Goal: Task Accomplishment & Management: Use online tool/utility

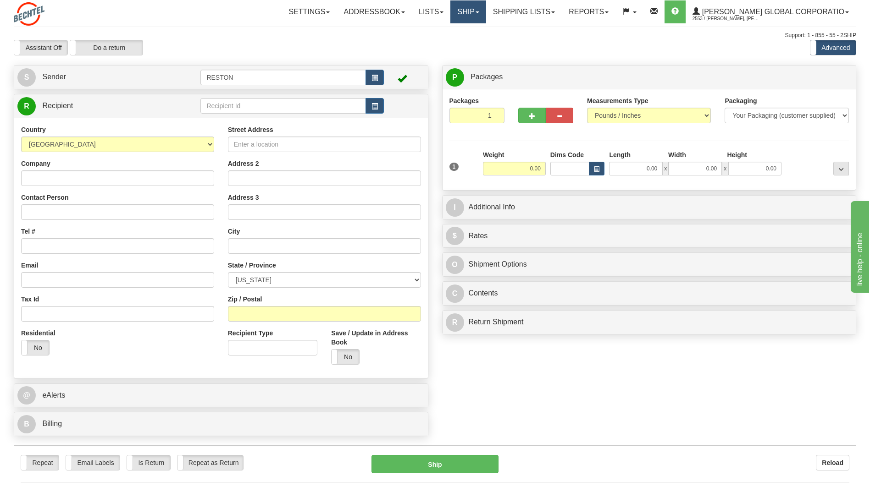
click at [485, 17] on link "Ship" at bounding box center [467, 11] width 35 height 23
click at [457, 32] on span "Ship Screen" at bounding box center [439, 31] width 35 height 7
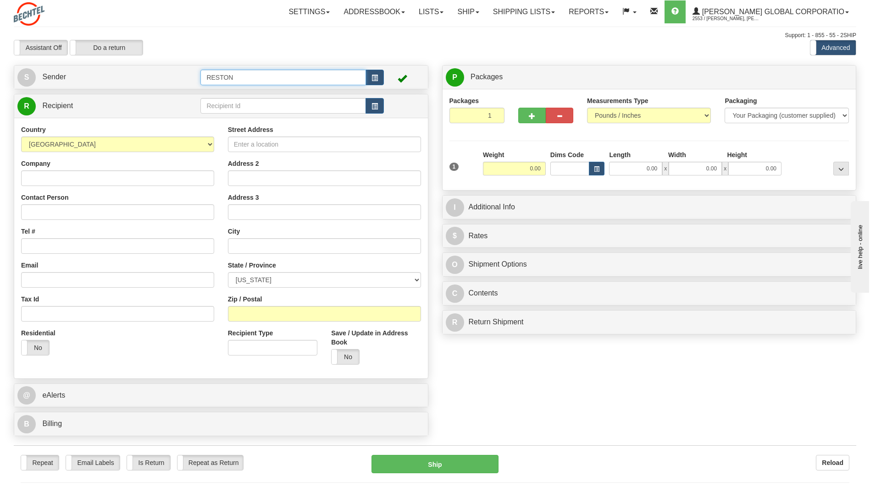
click at [279, 78] on input "RESTON" at bounding box center [282, 78] width 165 height 16
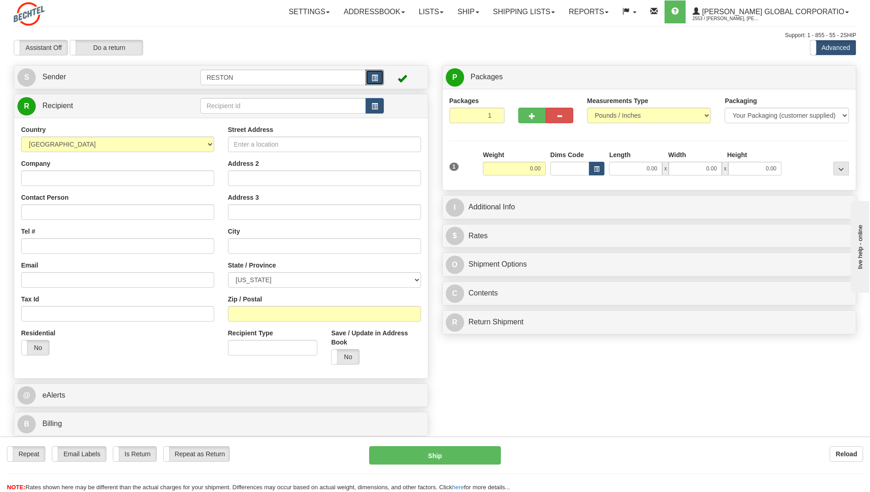
click at [371, 79] on span "button" at bounding box center [374, 78] width 6 height 6
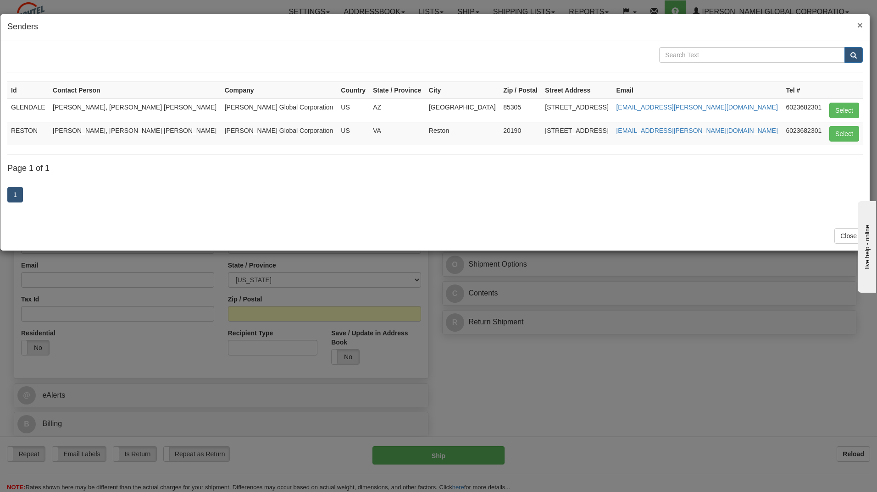
click at [859, 23] on span "×" at bounding box center [860, 25] width 6 height 11
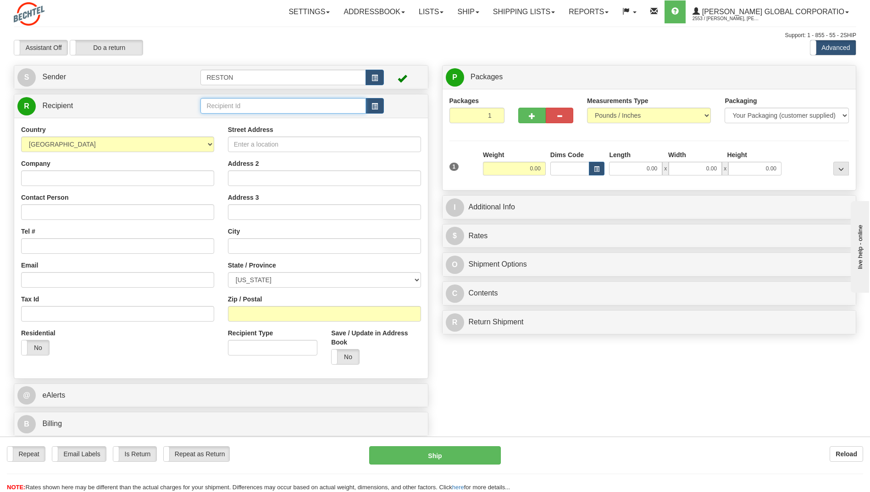
click at [304, 104] on input "text" at bounding box center [282, 106] width 165 height 16
click at [379, 101] on button "button" at bounding box center [374, 106] width 18 height 16
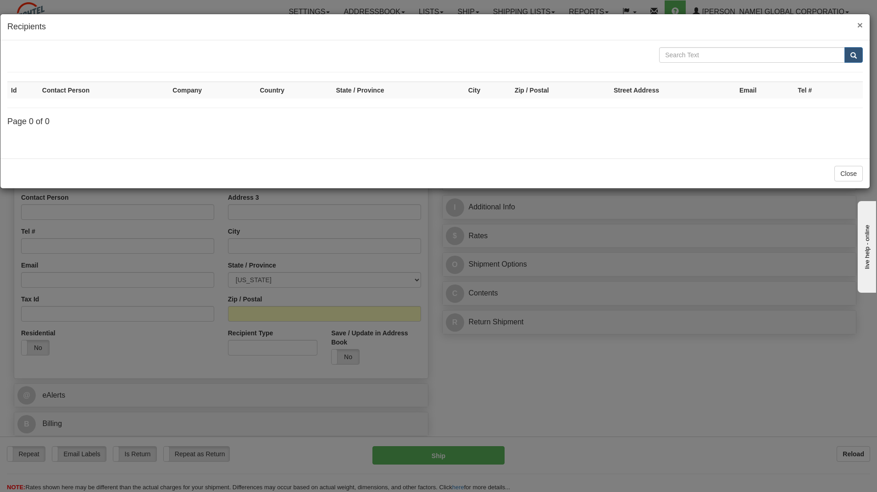
click at [861, 24] on span "×" at bounding box center [860, 25] width 6 height 11
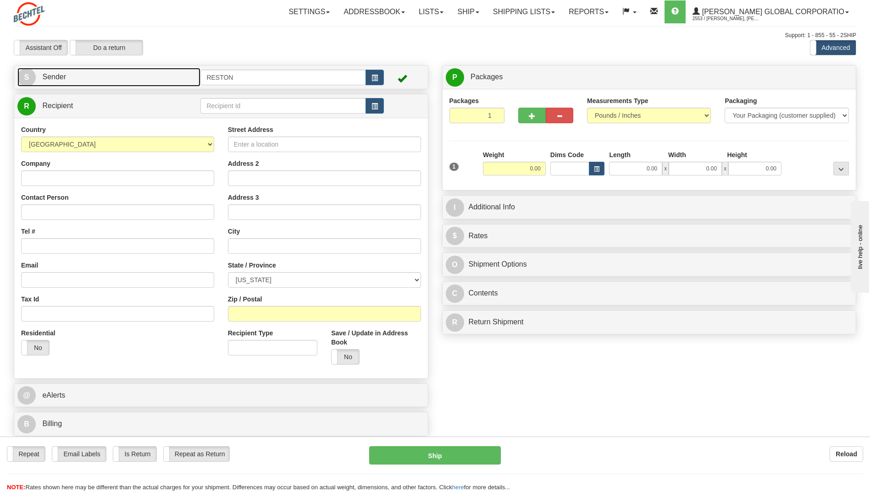
click at [155, 85] on link "S Sender" at bounding box center [108, 77] width 183 height 19
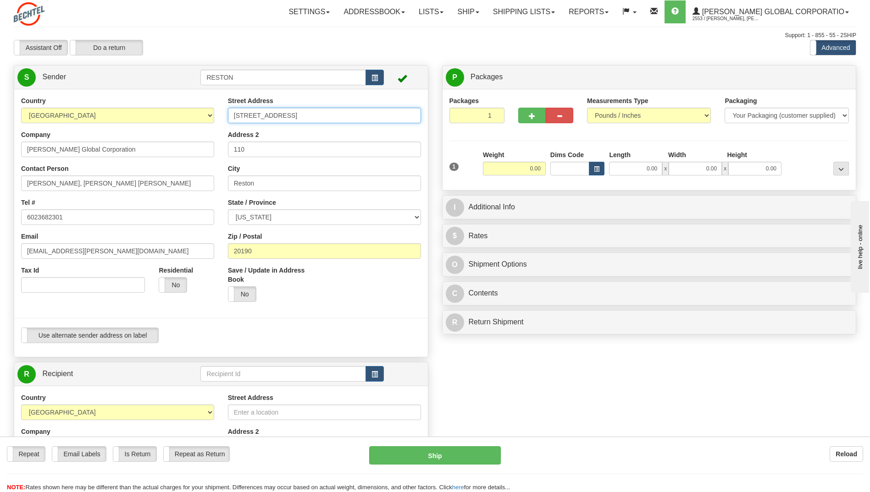
drag, startPoint x: 323, startPoint y: 116, endPoint x: 256, endPoint y: 133, distance: 69.4
click at [222, 118] on div "Street Address 12011 Sunset Hills Rd Address 2 110 City Reston State / Province…" at bounding box center [324, 202] width 207 height 213
type input "23045 Kings River Road"
click at [269, 187] on input "Reston" at bounding box center [324, 184] width 193 height 16
type input "R"
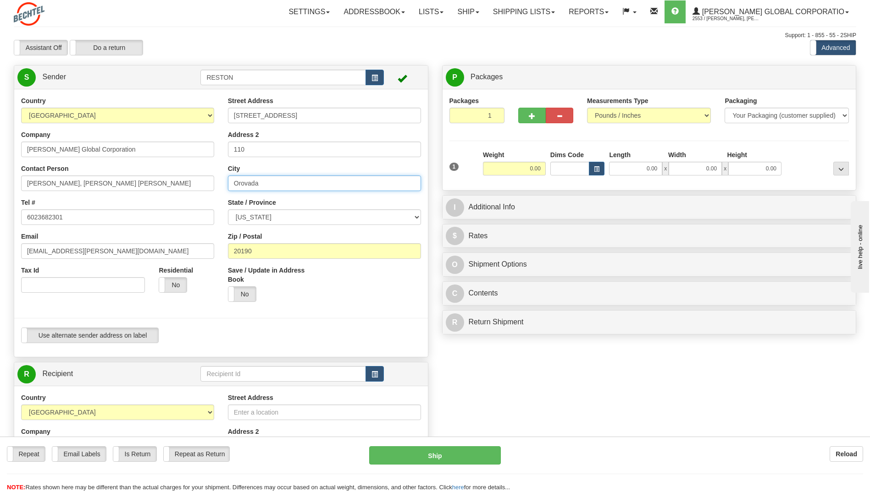
type input "Orovada"
click at [310, 306] on div "Save / Update in Address Book Yes No" at bounding box center [272, 287] width 103 height 43
click at [286, 213] on select "ALABAMA ALASKA ARIZONA ARKANSAS Armed Forces America Armed Forces Europe Armed …" at bounding box center [324, 218] width 193 height 16
select select "NV"
click at [228, 210] on select "ALABAMA ALASKA ARIZONA ARKANSAS Armed Forces America Armed Forces Europe Armed …" at bounding box center [324, 218] width 193 height 16
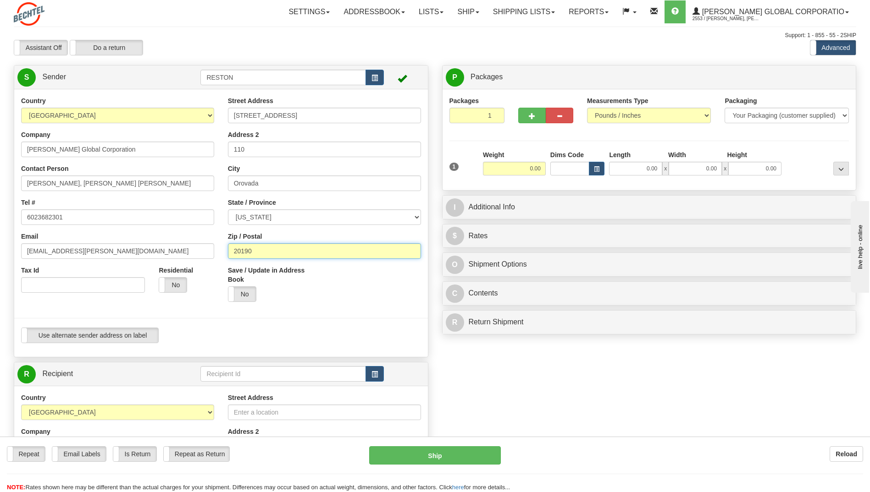
drag, startPoint x: 264, startPoint y: 250, endPoint x: 148, endPoint y: 253, distance: 116.0
click at [148, 253] on div "Country AFGHANISTAN ALAND ISLANDS ALBANIA ALGERIA AMERICAN SAMOA ANDORRA ANGOLA…" at bounding box center [221, 223] width 414 height 254
type input "89425"
click at [184, 312] on div at bounding box center [220, 318] width 427 height 19
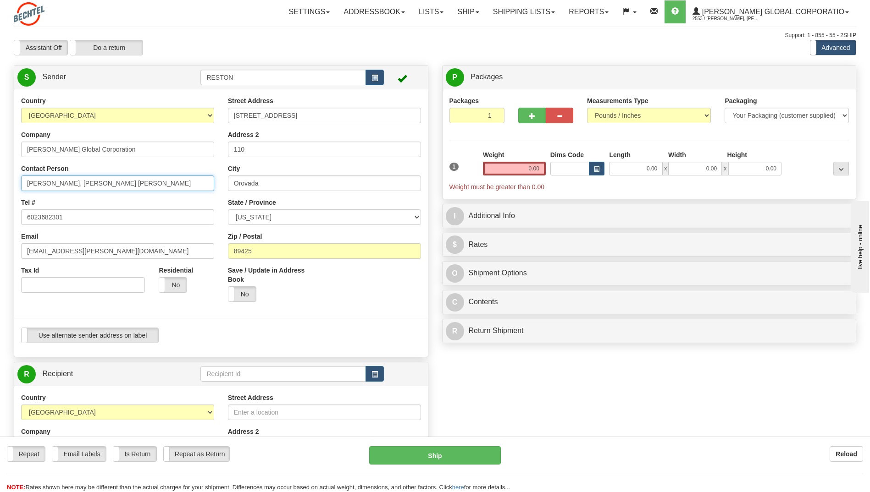
click at [150, 185] on input "Calderon Tejada, Juan Calderon Tejada" at bounding box center [117, 184] width 193 height 16
drag, startPoint x: 160, startPoint y: 184, endPoint x: 26, endPoint y: 187, distance: 133.9
click at [26, 187] on input "Calderon Tejada, Juan Calderon Tejada" at bounding box center [117, 184] width 193 height 16
type input "Karla Ruiz"
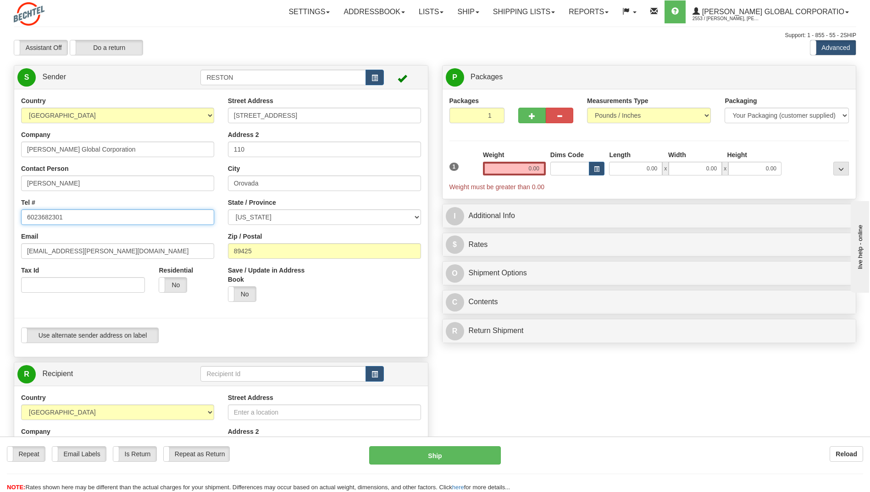
drag, startPoint x: 98, startPoint y: 211, endPoint x: 11, endPoint y: 193, distance: 87.9
click at [14, 193] on div "Country AFGHANISTAN ALAND ISLANDS ALBANIA ALGERIA AMERICAN SAMOA ANDORRA ANGOLA…" at bounding box center [221, 223] width 414 height 254
type input "7132352058"
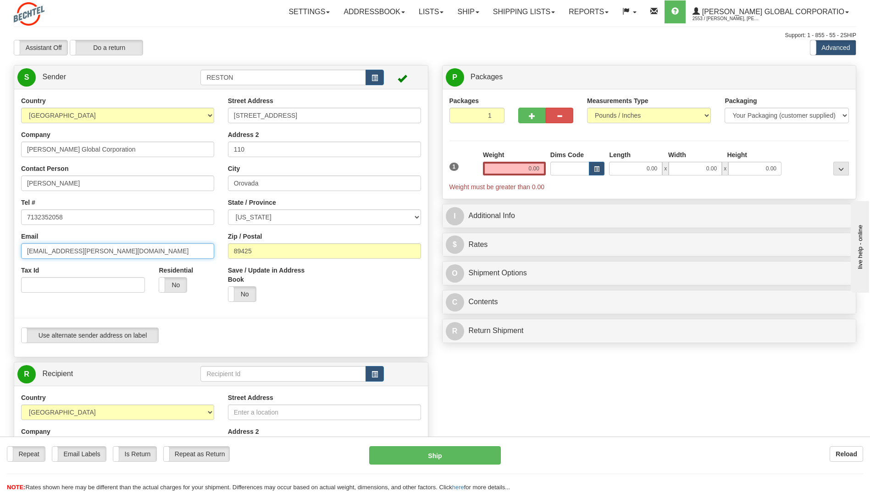
drag, startPoint x: 90, startPoint y: 256, endPoint x: 18, endPoint y: 251, distance: 72.1
click at [18, 251] on div "Country AFGHANISTAN ALAND ISLANDS ALBANIA ALGERIA AMERICAN SAMOA ANDORRA ANGOLA…" at bounding box center [117, 198] width 207 height 204
type input "kdruiz@bechtel.com"
click at [232, 294] on span at bounding box center [228, 294] width 12 height 15
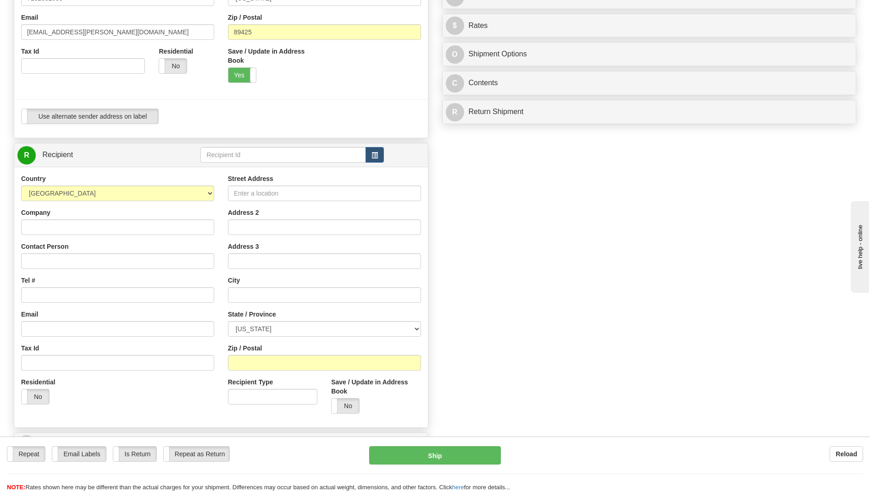
scroll to position [229, 0]
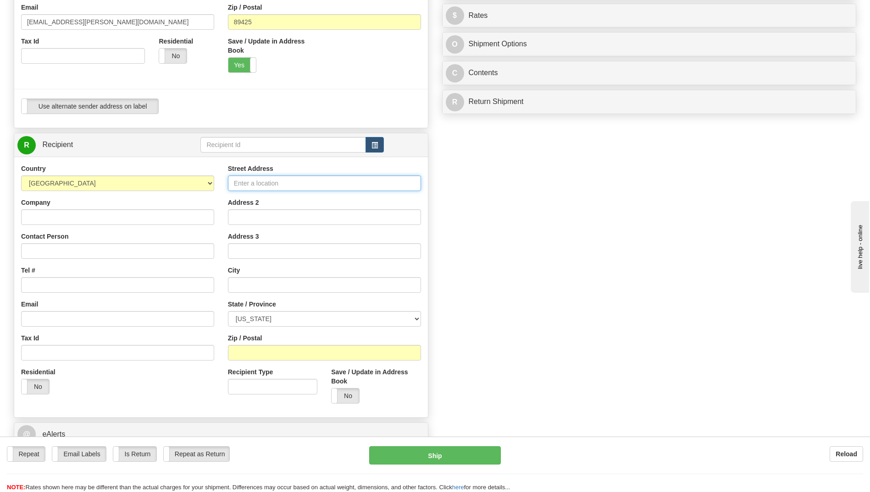
click at [258, 181] on input "Street Address" at bounding box center [324, 184] width 193 height 16
type input "8255 Innovation Campus Way West"
drag, startPoint x: 251, startPoint y: 291, endPoint x: 260, endPoint y: 288, distance: 9.7
click at [251, 291] on input "text" at bounding box center [324, 285] width 193 height 16
type input "New Albany"
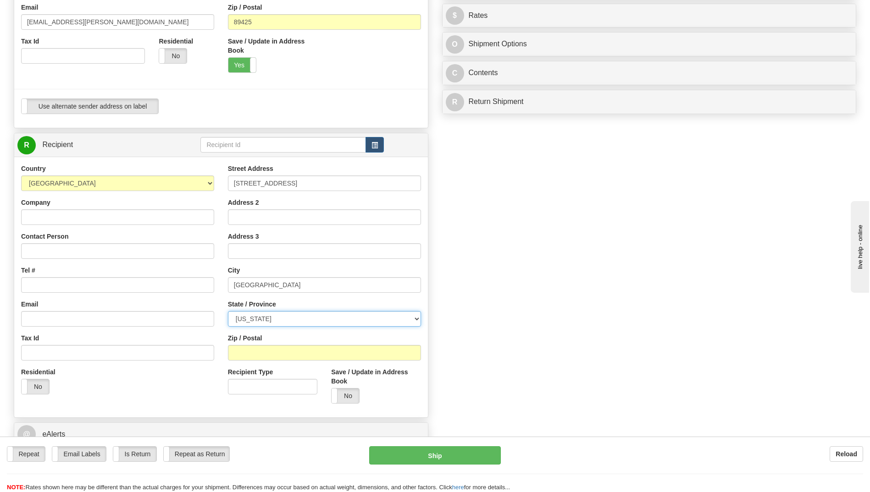
click at [297, 326] on select "ALABAMA ALASKA ARIZONA ARKANSAS Armed Forces America Armed Forces Europe Armed …" at bounding box center [324, 319] width 193 height 16
select select "OH"
click at [228, 311] on select "ALABAMA ALASKA ARIZONA ARKANSAS Armed Forces America Armed Forces Europe Armed …" at bounding box center [324, 319] width 193 height 16
click at [271, 356] on input "Zip / Postal" at bounding box center [324, 353] width 193 height 16
type input "43054-3402"
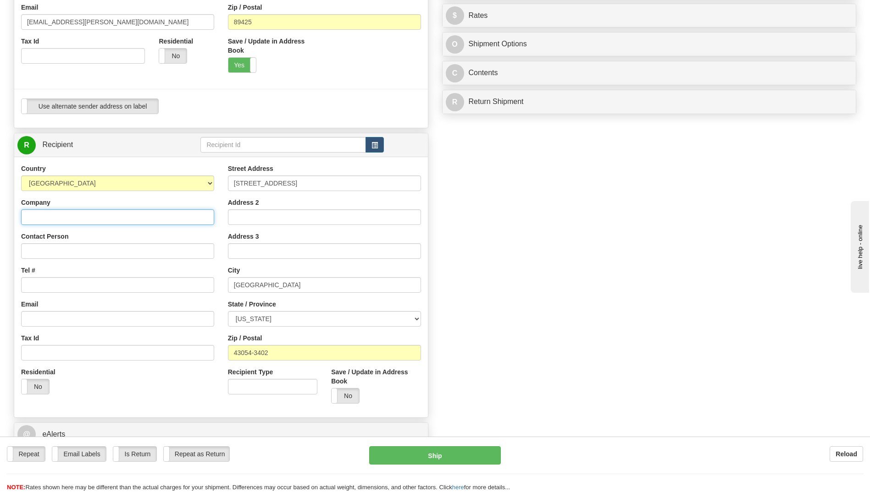
click at [31, 218] on input "Company" at bounding box center [117, 218] width 193 height 16
type input "Cardinal Project - Offsite Warehouse"
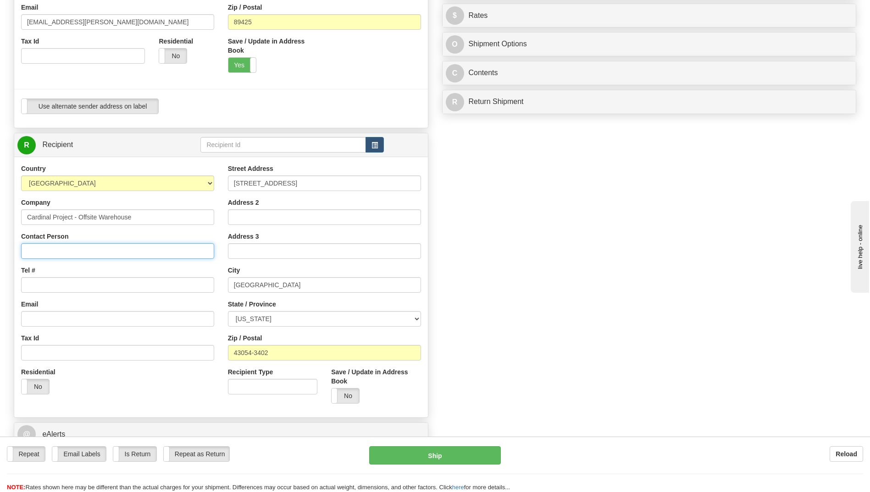
click at [103, 255] on input "Contact Person" at bounding box center [117, 251] width 193 height 16
type input "Joshua Mckenzie"
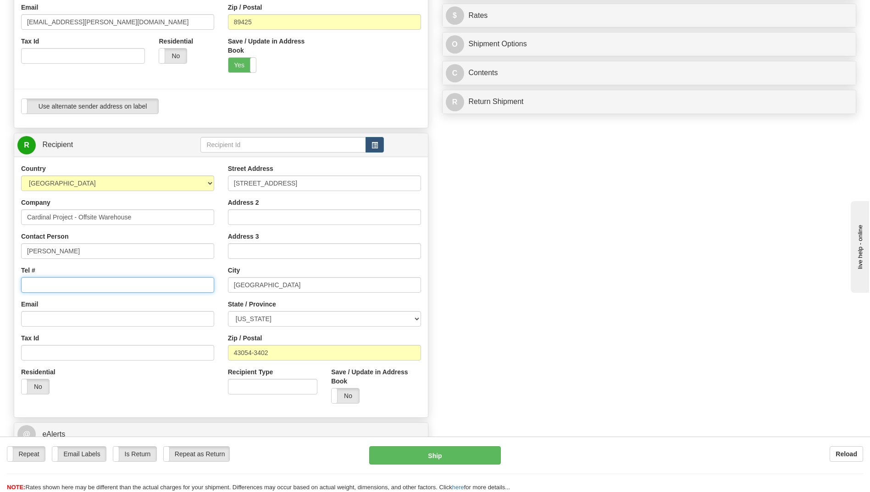
click at [61, 287] on input "Tel #" at bounding box center [117, 285] width 193 height 16
click at [54, 310] on div "Email" at bounding box center [117, 313] width 193 height 27
click at [54, 317] on input "Email" at bounding box center [117, 319] width 193 height 16
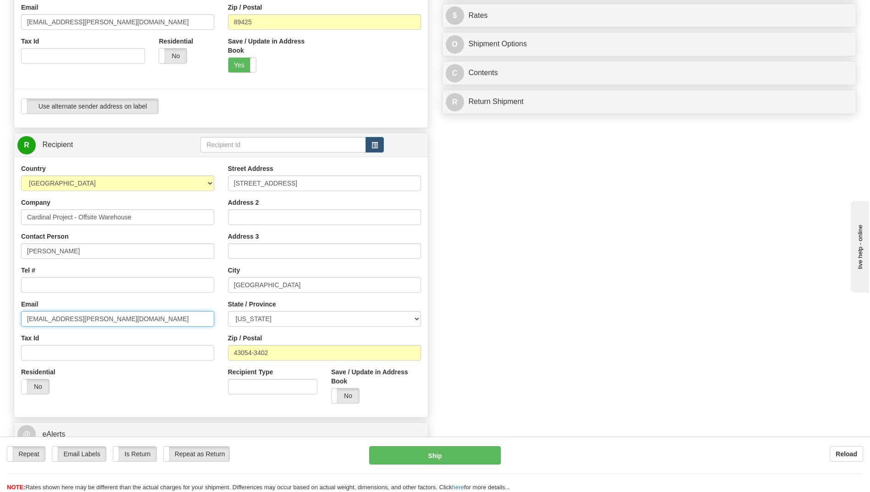
type input "jdmckenz@bechtel.com"
click at [52, 286] on input "Tel #" at bounding box center [117, 285] width 193 height 16
type input "3303037319"
drag, startPoint x: 56, startPoint y: 358, endPoint x: 88, endPoint y: 346, distance: 34.5
click at [58, 358] on input "Tax Id" at bounding box center [117, 353] width 193 height 16
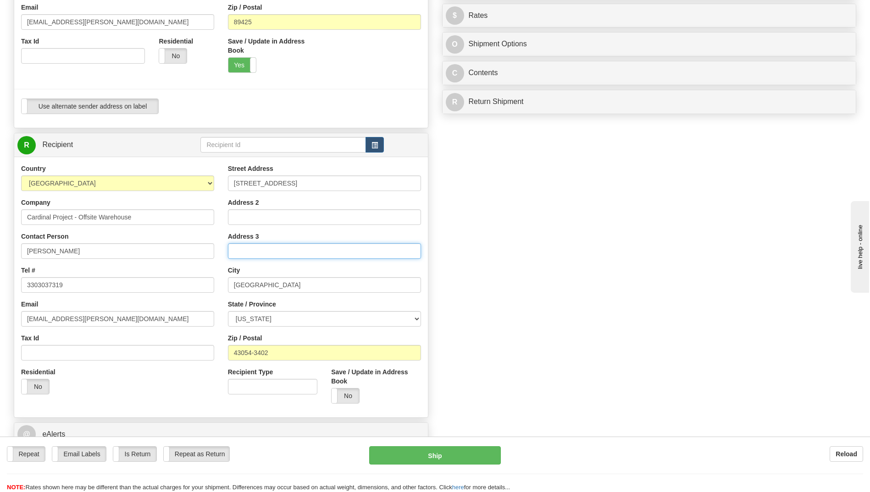
click at [264, 249] on input "Address 3" at bounding box center [324, 251] width 193 height 16
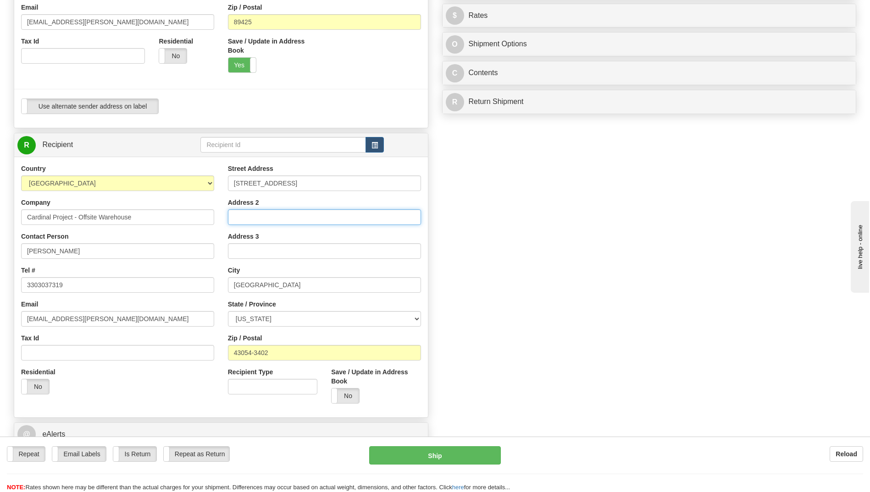
click at [281, 215] on input "Address 2" at bounding box center [324, 218] width 193 height 16
click at [334, 395] on span at bounding box center [332, 396] width 12 height 15
click at [356, 392] on span at bounding box center [359, 396] width 12 height 15
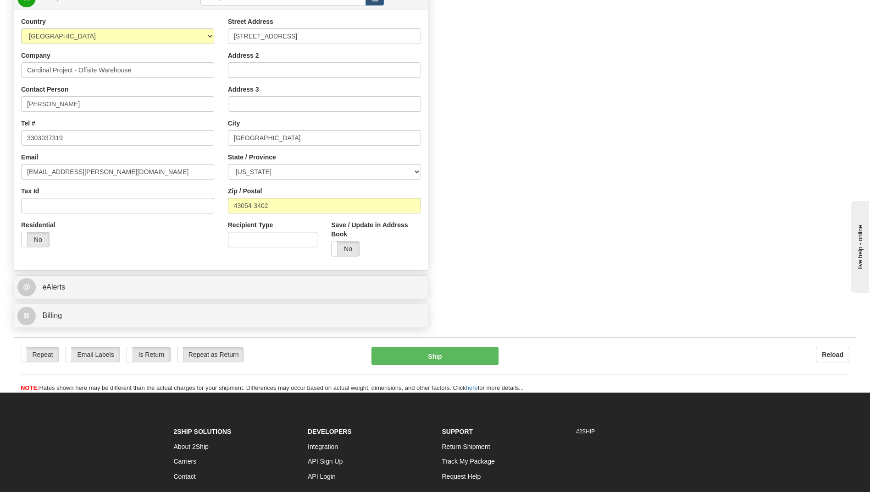
scroll to position [458, 0]
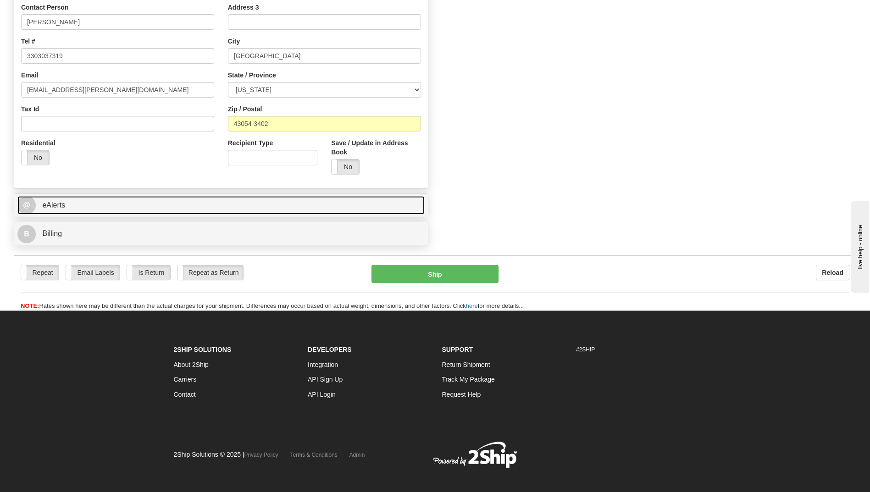
click at [101, 209] on link "@ eAlerts" at bounding box center [220, 205] width 407 height 19
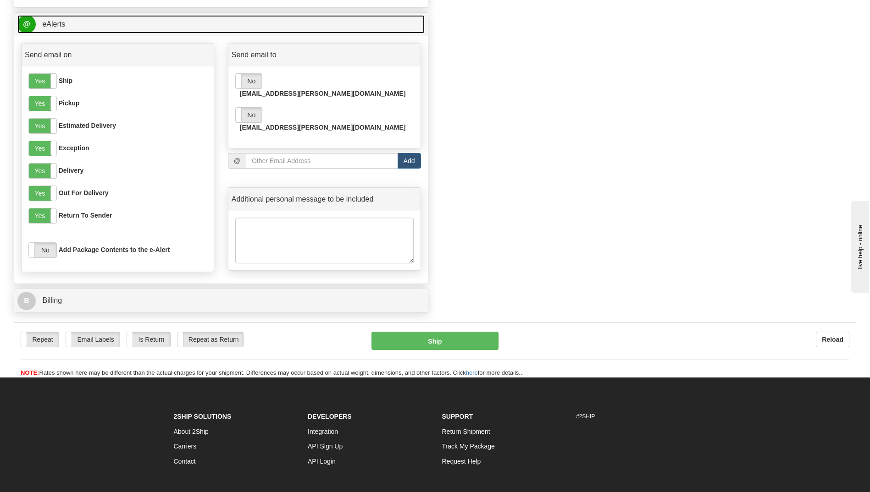
scroll to position [642, 0]
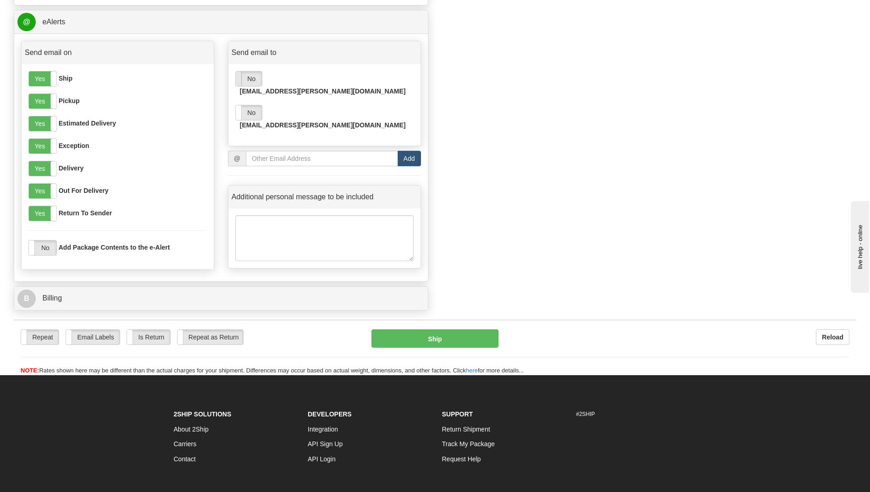
click at [240, 76] on span at bounding box center [236, 79] width 12 height 15
click at [240, 105] on span at bounding box center [236, 112] width 12 height 15
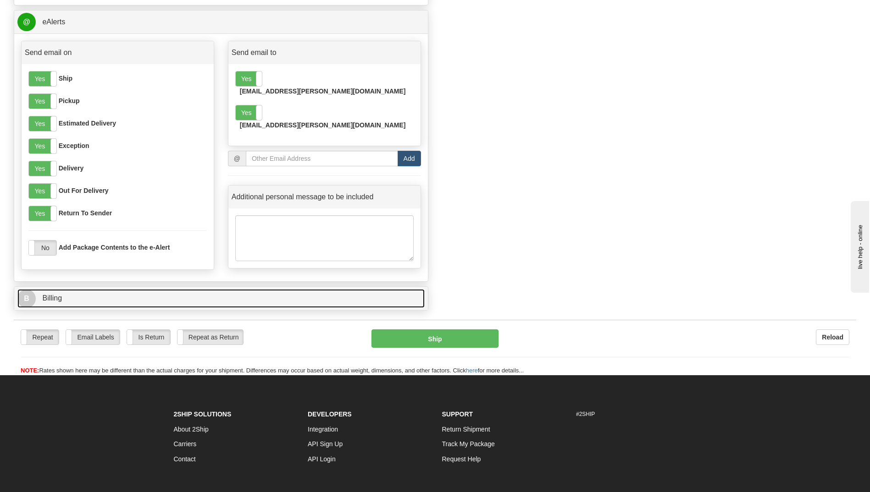
click at [150, 302] on link "B Billing" at bounding box center [220, 298] width 407 height 19
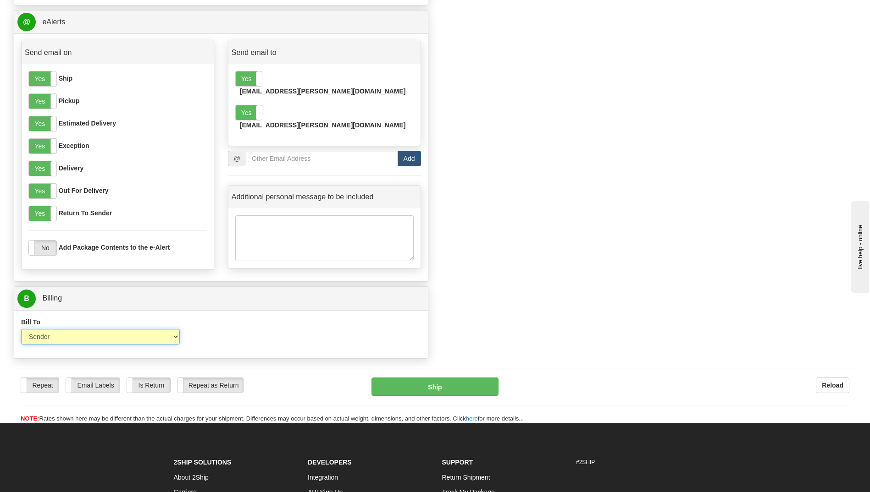
click at [101, 341] on select "Sender Recipient Third Party Collect" at bounding box center [100, 337] width 159 height 16
click at [21, 329] on select "Sender Recipient Third Party Collect" at bounding box center [100, 337] width 159 height 16
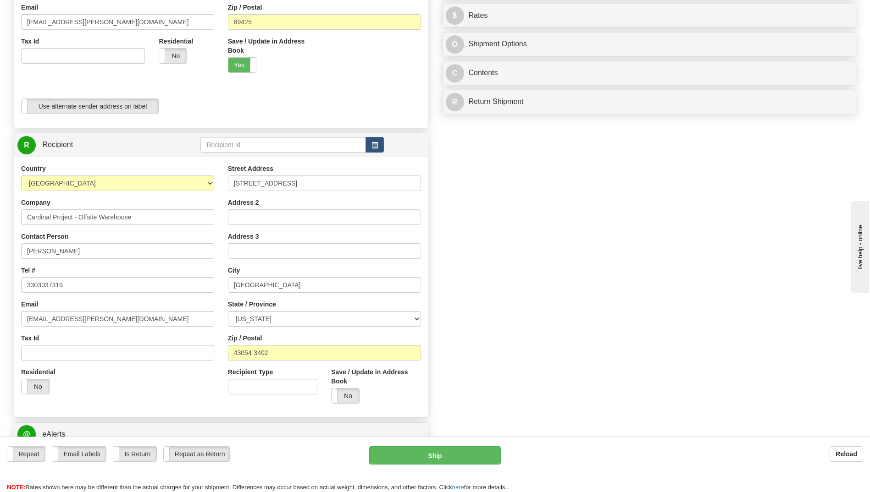
scroll to position [0, 0]
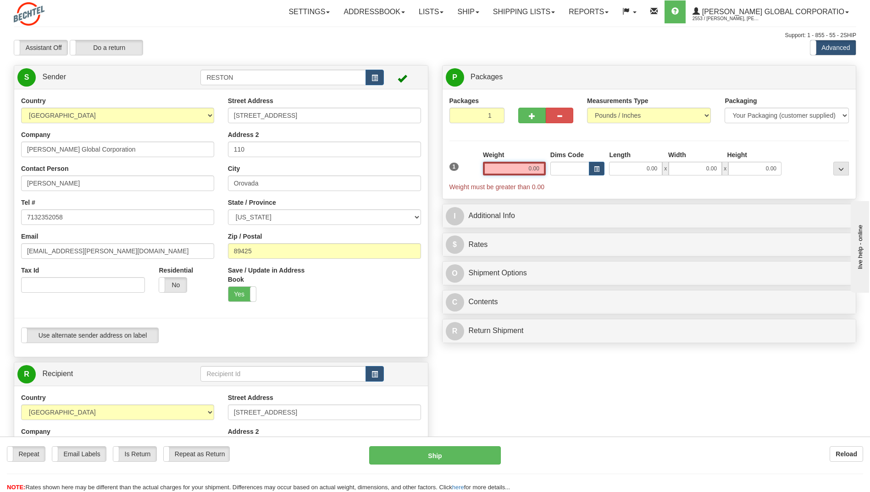
click at [504, 171] on input "0.00" at bounding box center [514, 169] width 63 height 14
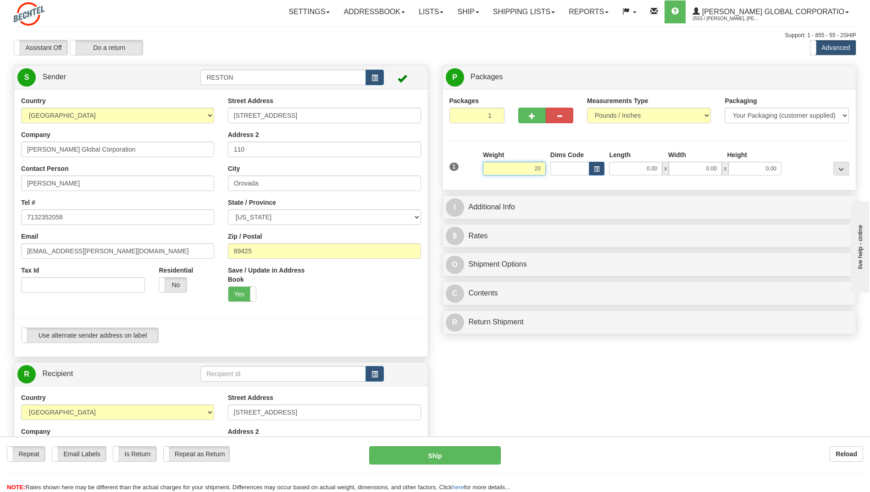
type input "2"
type input "2.00"
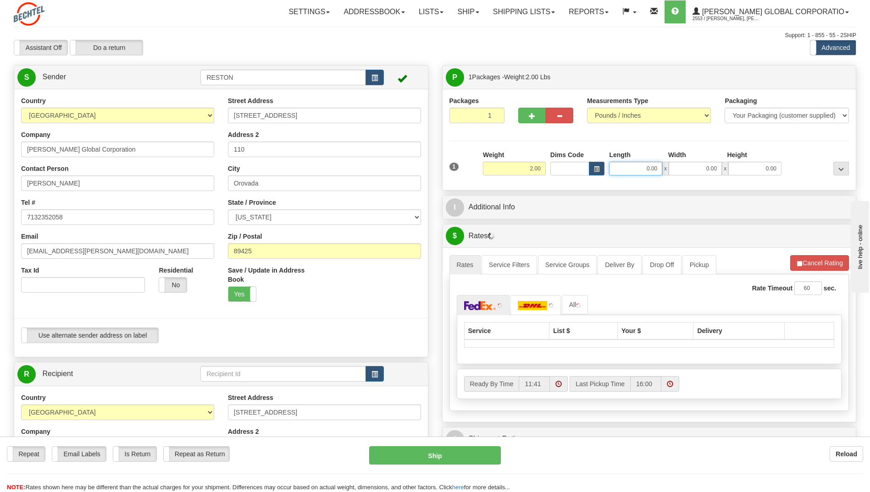
click at [636, 175] on input "0.00" at bounding box center [635, 169] width 53 height 14
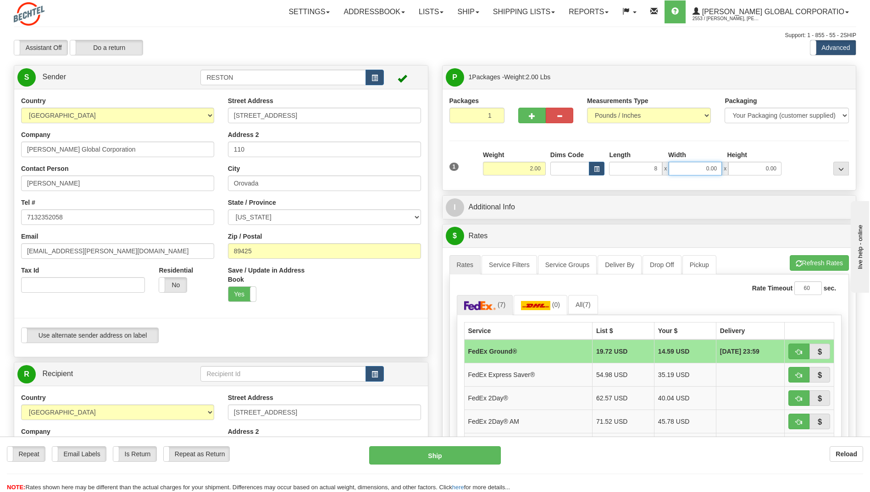
type input "8.00"
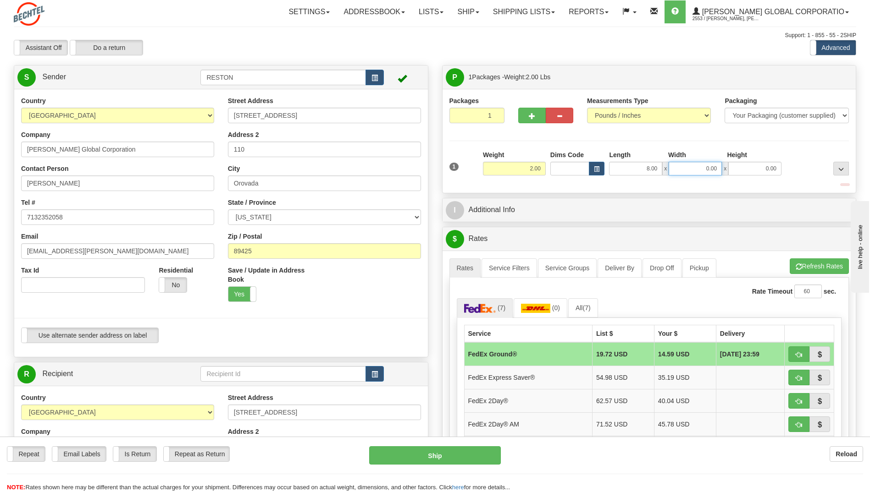
click at [707, 168] on input "0.00" at bounding box center [694, 169] width 53 height 14
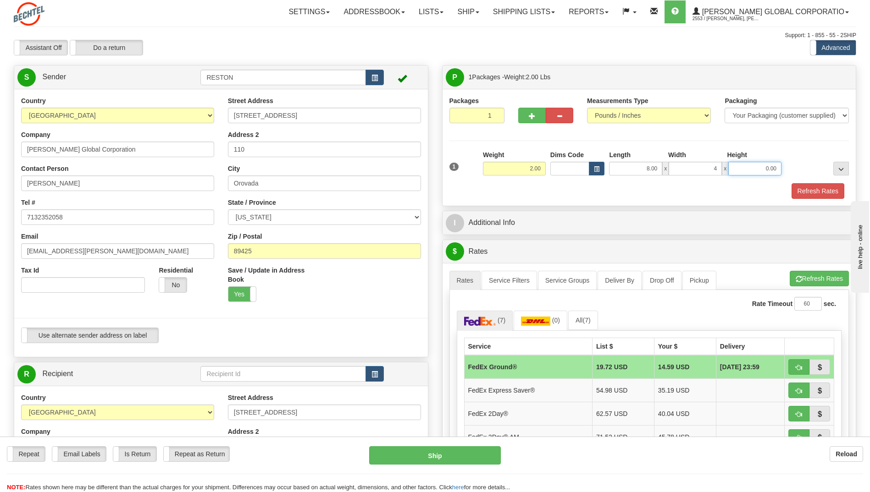
type input "4.00"
click at [762, 167] on input "0.00" at bounding box center [754, 169] width 53 height 14
type input "4.00"
click at [763, 199] on div "Packages 1 1 Measurements Type" at bounding box center [649, 147] width 414 height 117
click at [809, 191] on button "Refresh Rates" at bounding box center [817, 191] width 53 height 16
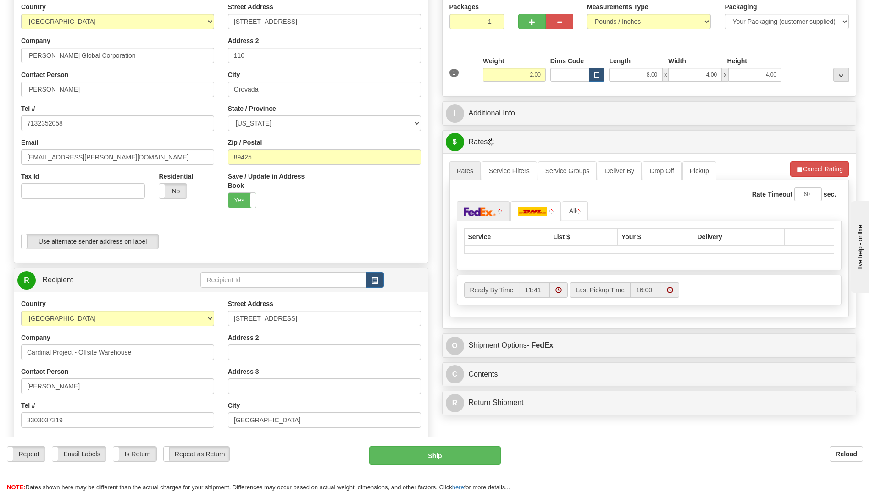
scroll to position [138, 0]
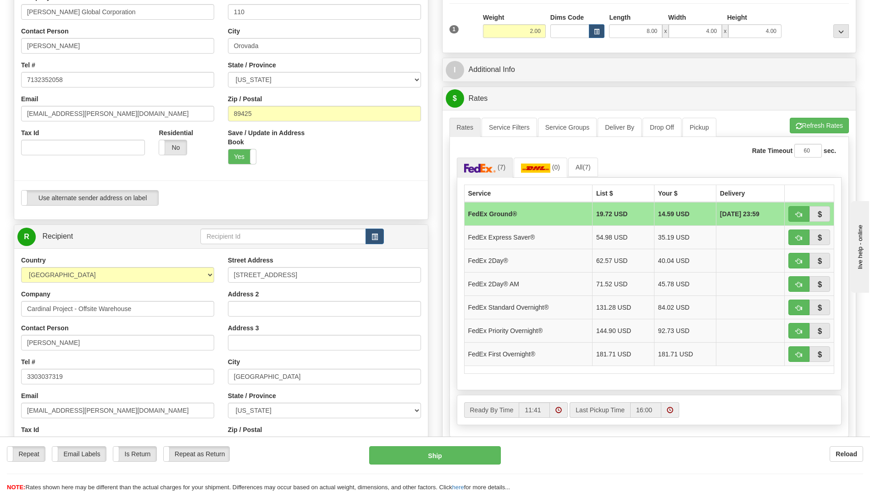
click at [696, 453] on div "Reload" at bounding box center [688, 455] width 348 height 16
click at [662, 241] on td "35.19 USD" at bounding box center [685, 237] width 62 height 23
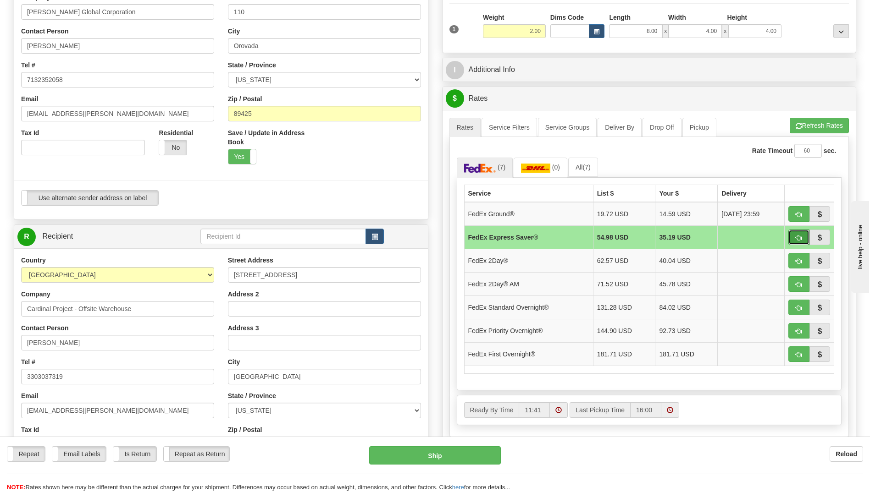
click at [801, 238] on span "button" at bounding box center [798, 238] width 6 height 6
type input "20"
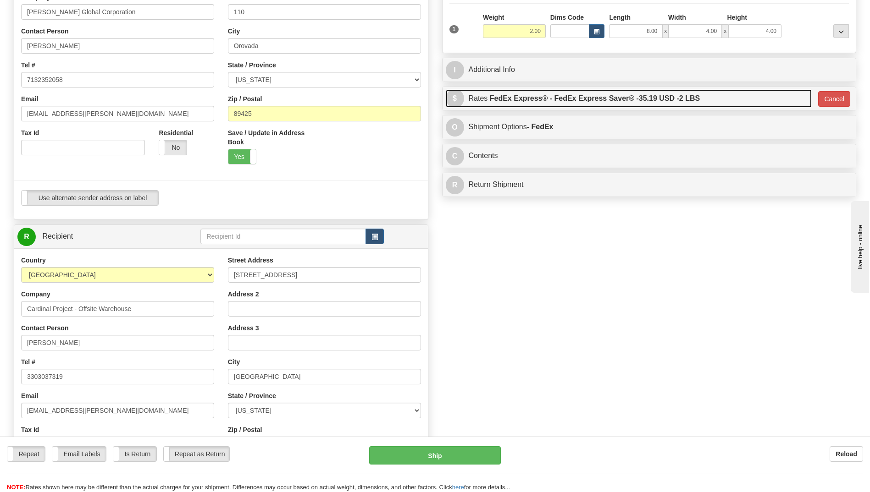
click at [749, 102] on link "$ Rates FedEx Express® - FedEx Express Saver® - 35.19 USD - 2 LBS" at bounding box center [629, 98] width 366 height 19
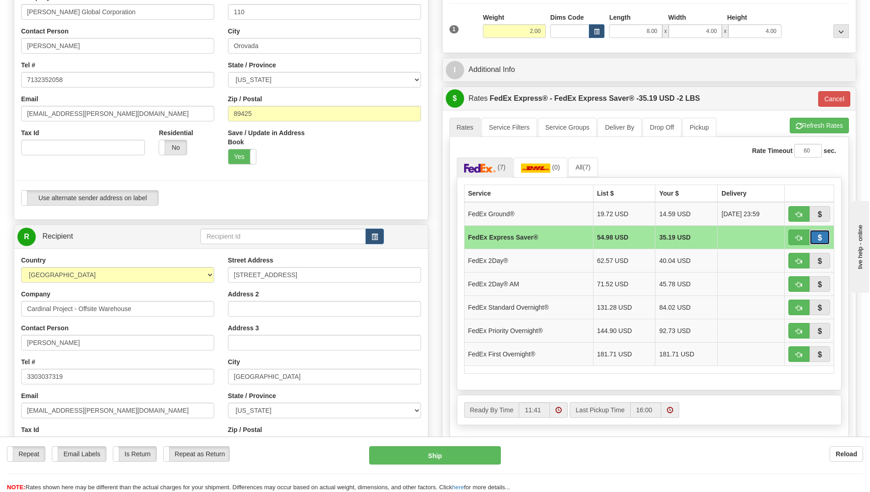
click at [815, 236] on button "button" at bounding box center [819, 238] width 21 height 16
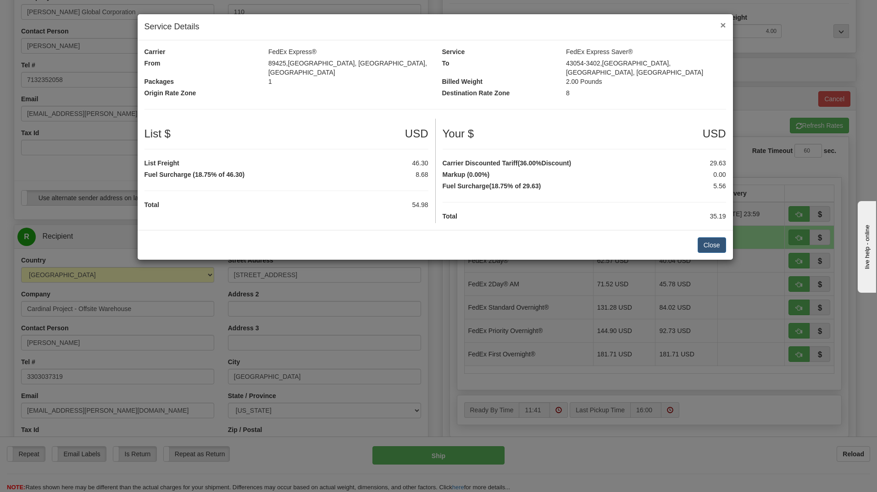
click at [721, 23] on span "×" at bounding box center [723, 25] width 6 height 11
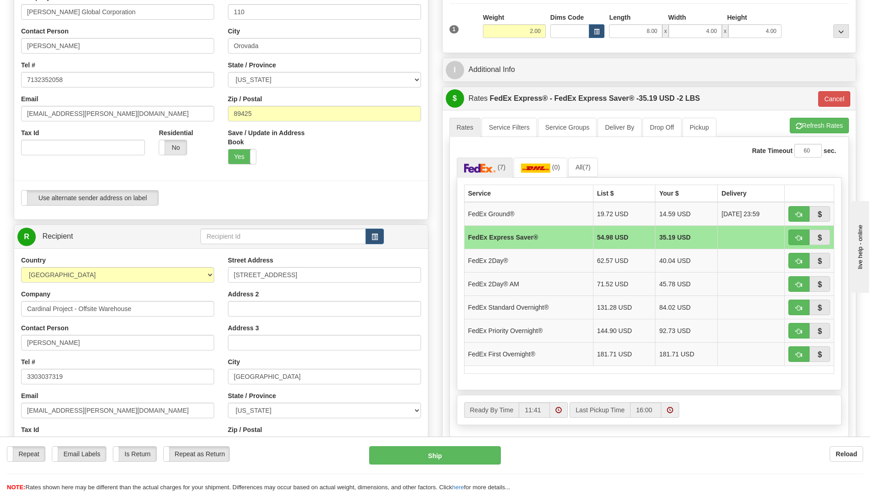
click at [701, 238] on td "35.19 USD" at bounding box center [686, 237] width 62 height 23
click at [478, 234] on td "FedEx Express Saver®" at bounding box center [528, 237] width 129 height 23
click at [803, 236] on button "button" at bounding box center [798, 238] width 21 height 16
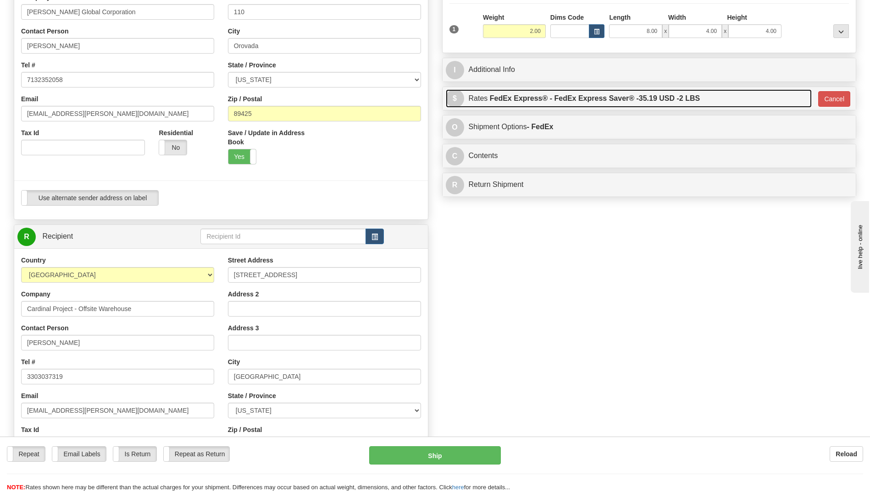
click at [736, 105] on link "$ Rates FedEx Express® - FedEx Express Saver® - 35.19 USD - 2 LBS" at bounding box center [629, 98] width 366 height 19
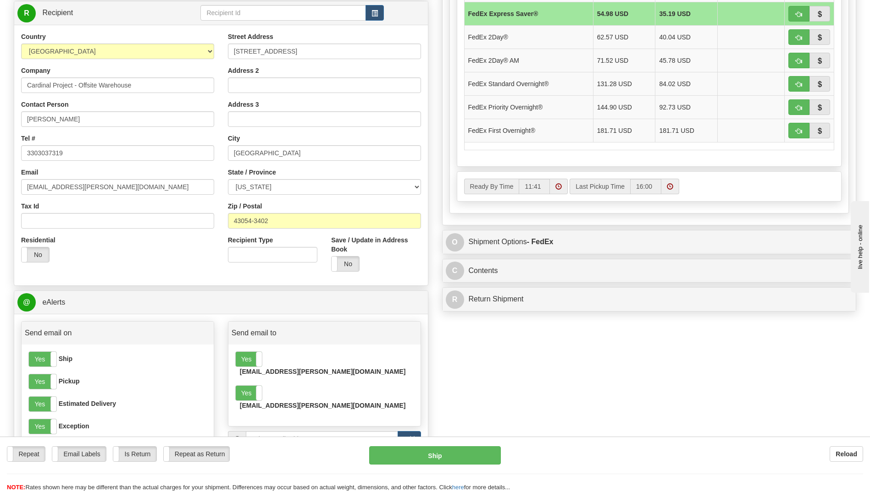
scroll to position [367, 0]
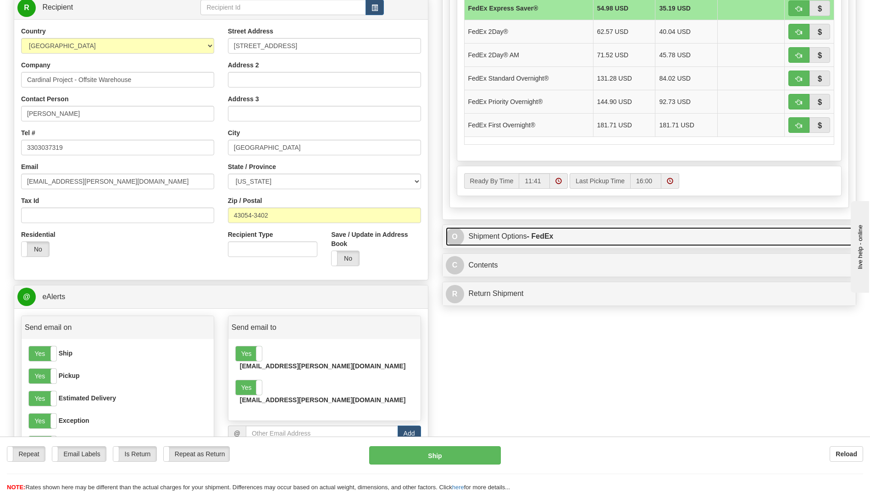
click at [584, 229] on link "O Shipment Options - FedEx" at bounding box center [649, 236] width 407 height 19
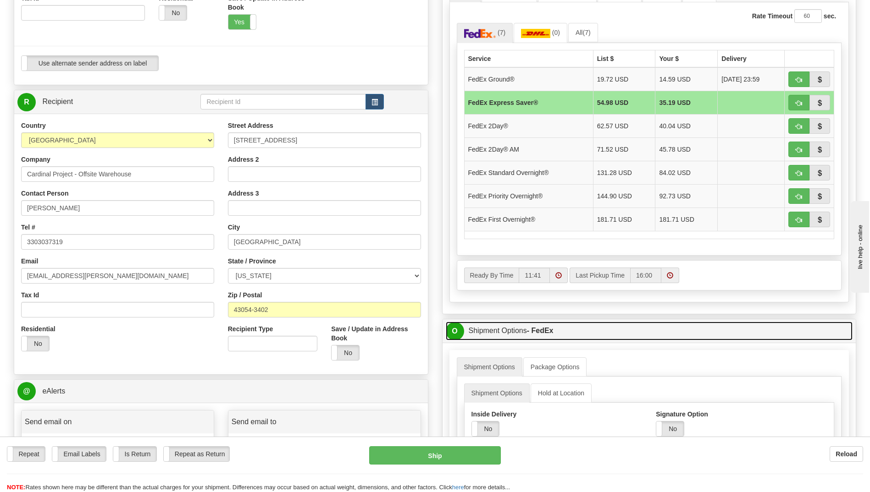
scroll to position [183, 0]
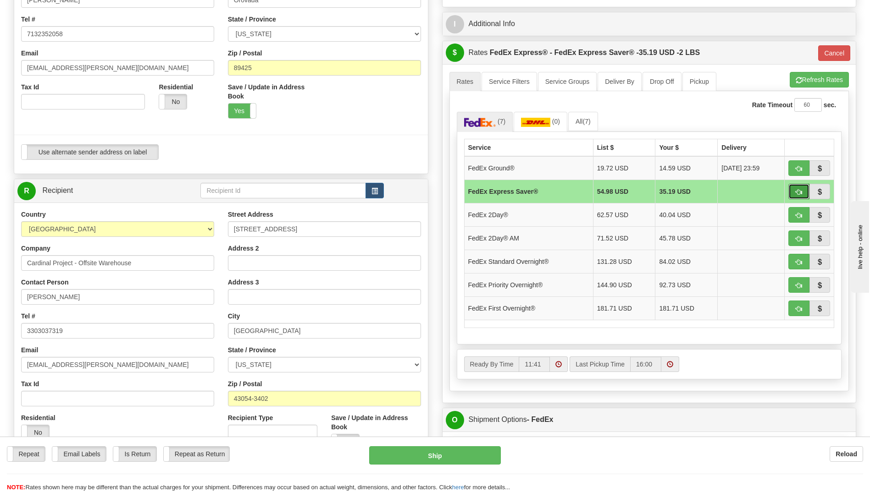
click at [797, 194] on span "button" at bounding box center [798, 192] width 6 height 6
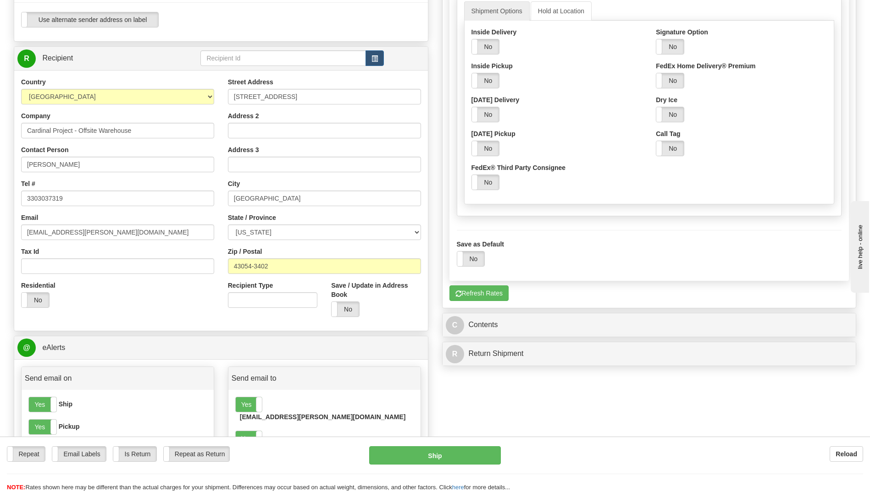
scroll to position [321, 0]
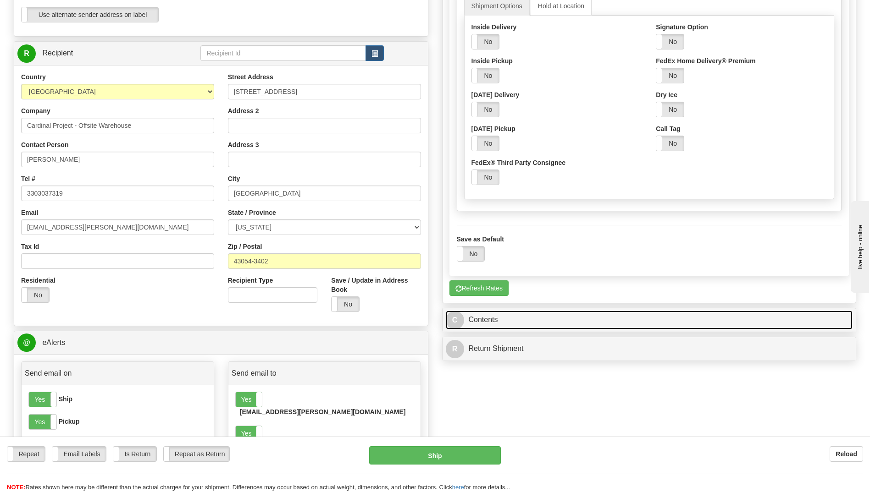
click at [516, 315] on link "C Contents" at bounding box center [649, 320] width 407 height 19
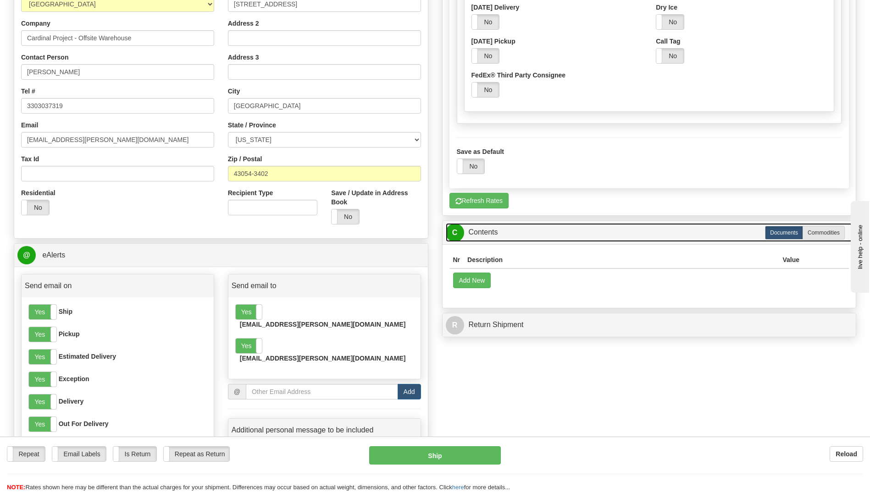
scroll to position [413, 0]
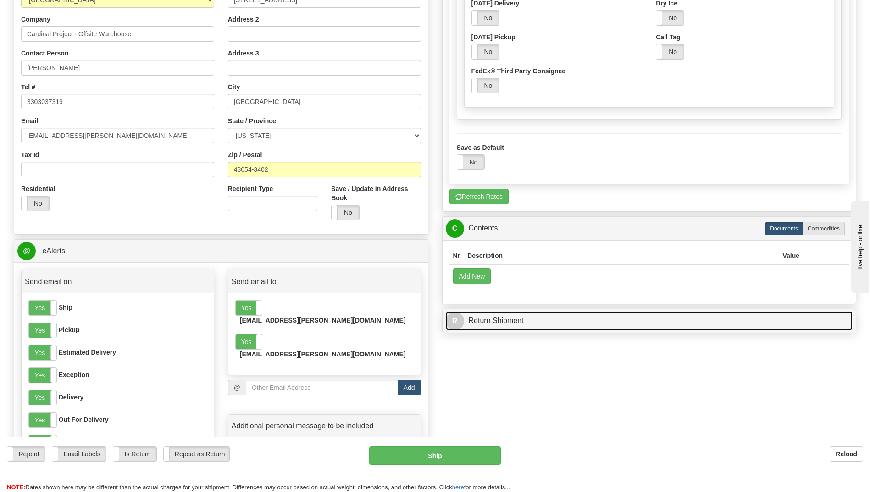
click at [562, 321] on link "R Return Shipment" at bounding box center [649, 321] width 407 height 19
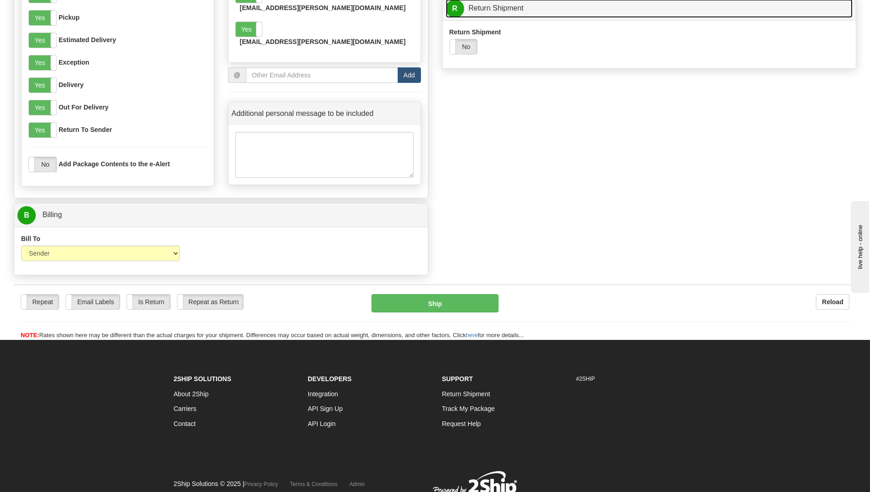
scroll to position [734, 0]
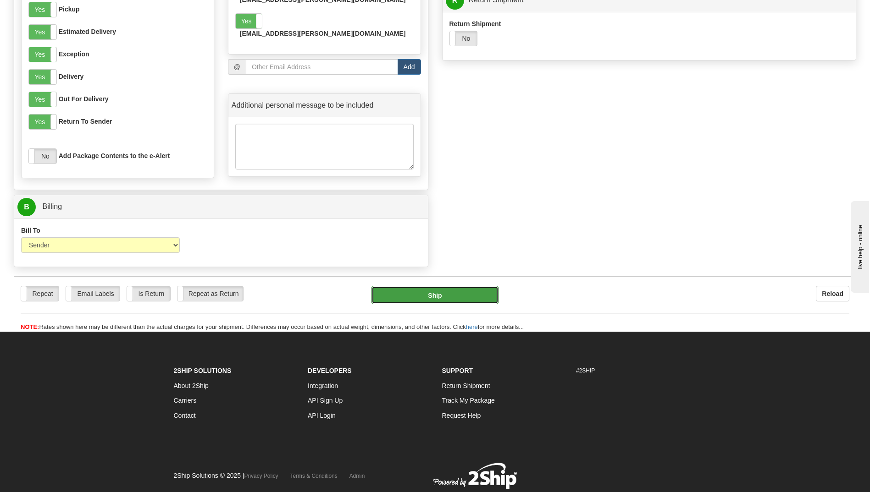
click at [402, 288] on button "Ship" at bounding box center [434, 295] width 127 height 18
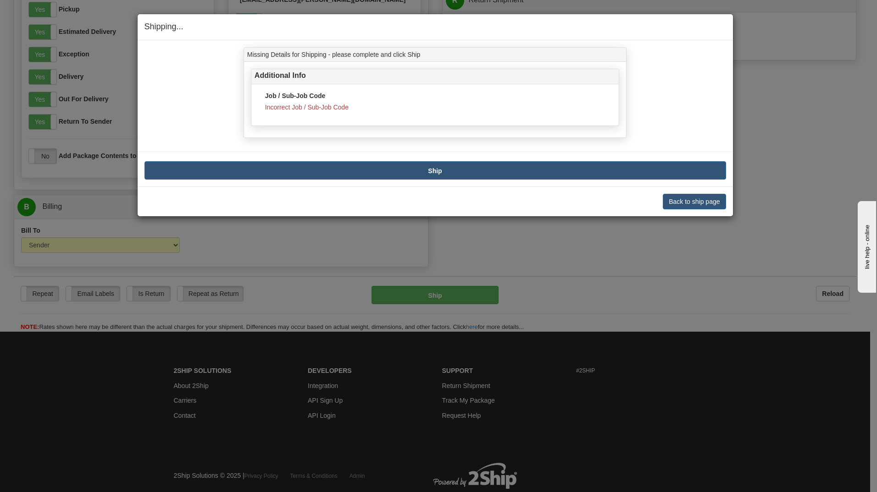
click at [354, 110] on div "Job / Sub-Job Code Incorrect Job / Sub-Job Code" at bounding box center [435, 101] width 340 height 21
click at [689, 204] on button "Back to ship page" at bounding box center [694, 202] width 63 height 16
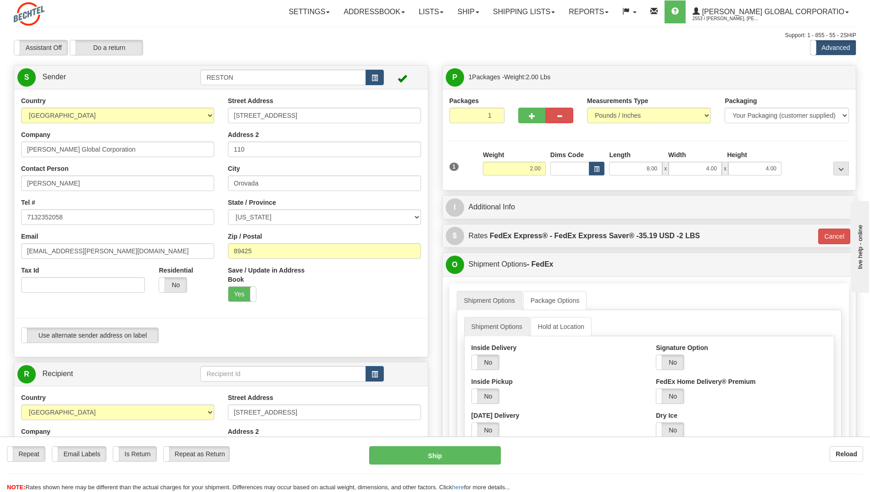
scroll to position [46, 0]
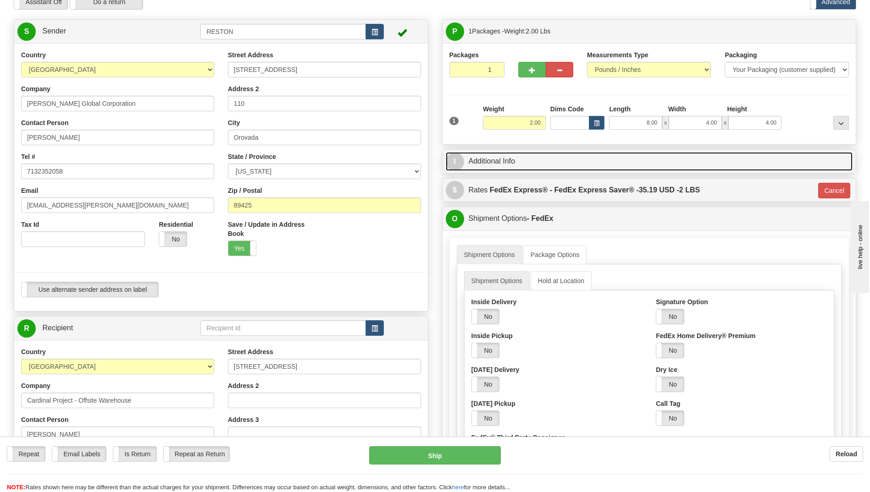
click at [550, 166] on link "I Additional Info" at bounding box center [649, 161] width 407 height 19
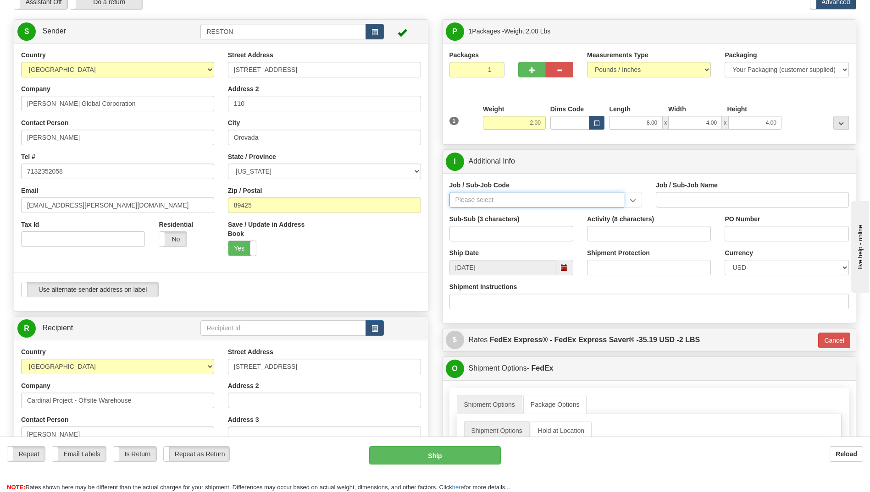
click at [484, 204] on input "Job / Sub-Job Code" at bounding box center [536, 200] width 175 height 16
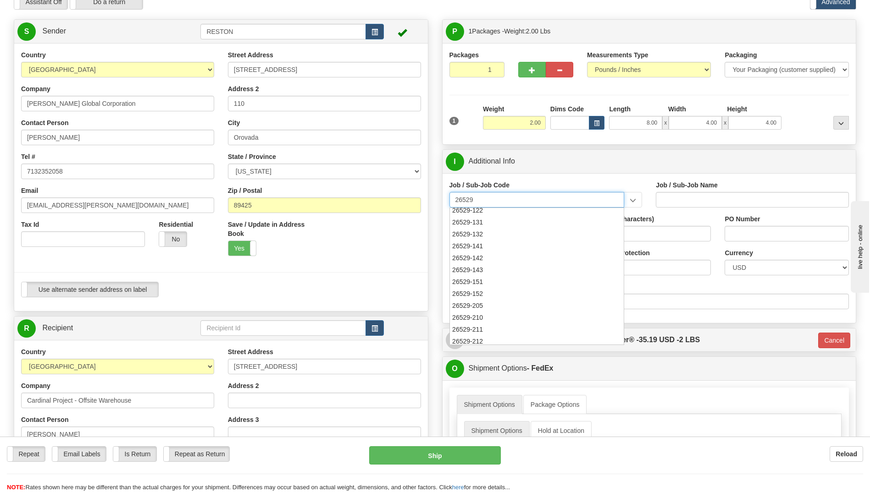
scroll to position [0, 0]
click at [479, 333] on div "26529-141" at bounding box center [535, 333] width 166 height 10
type input "26529-141"
type input "THACKER PASS PROJECT - THACKER PASS SITE OFFICE U"
type input "26529-141"
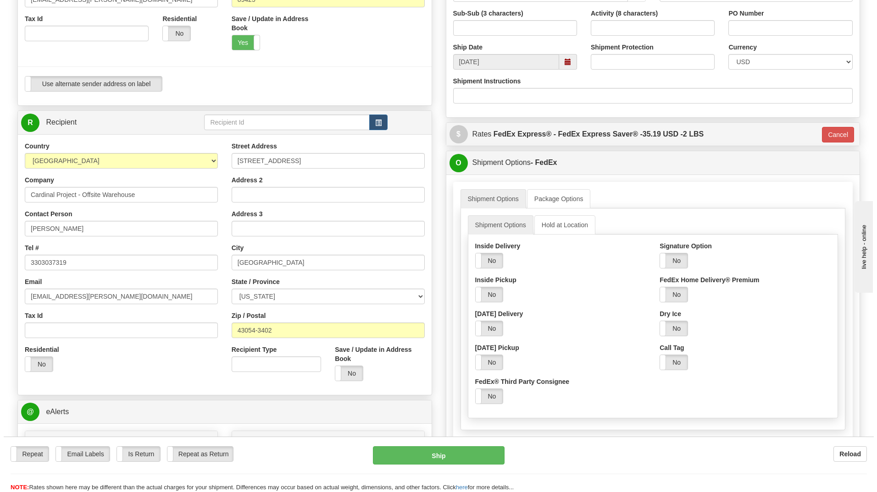
scroll to position [138, 0]
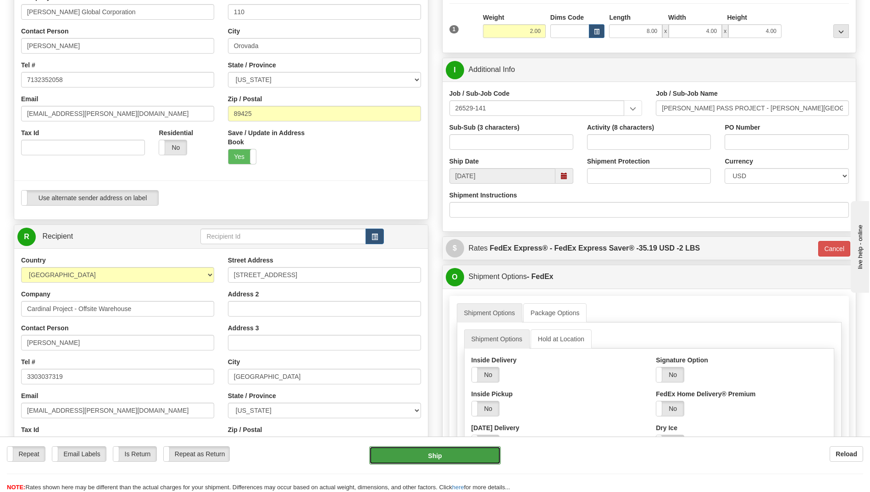
click at [468, 463] on button "Ship" at bounding box center [434, 456] width 131 height 18
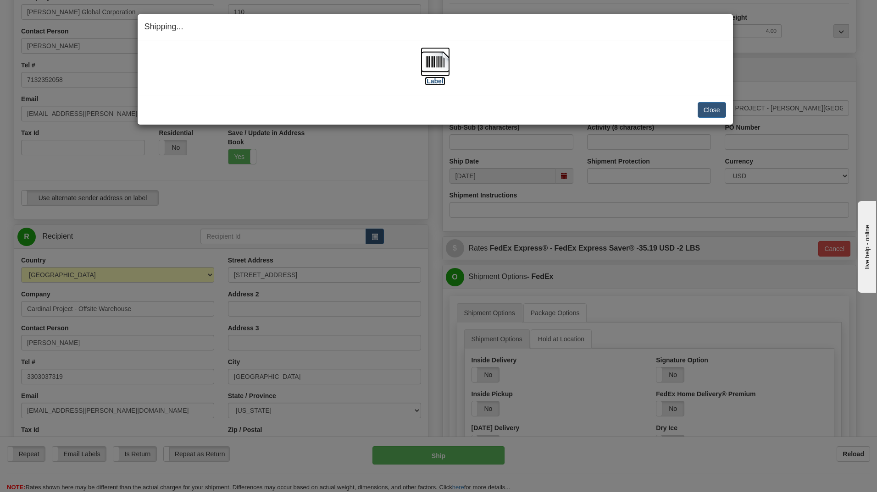
click at [437, 61] on img at bounding box center [434, 61] width 29 height 29
click at [706, 108] on button "Close" at bounding box center [711, 110] width 28 height 16
